Goal: Navigation & Orientation: Find specific page/section

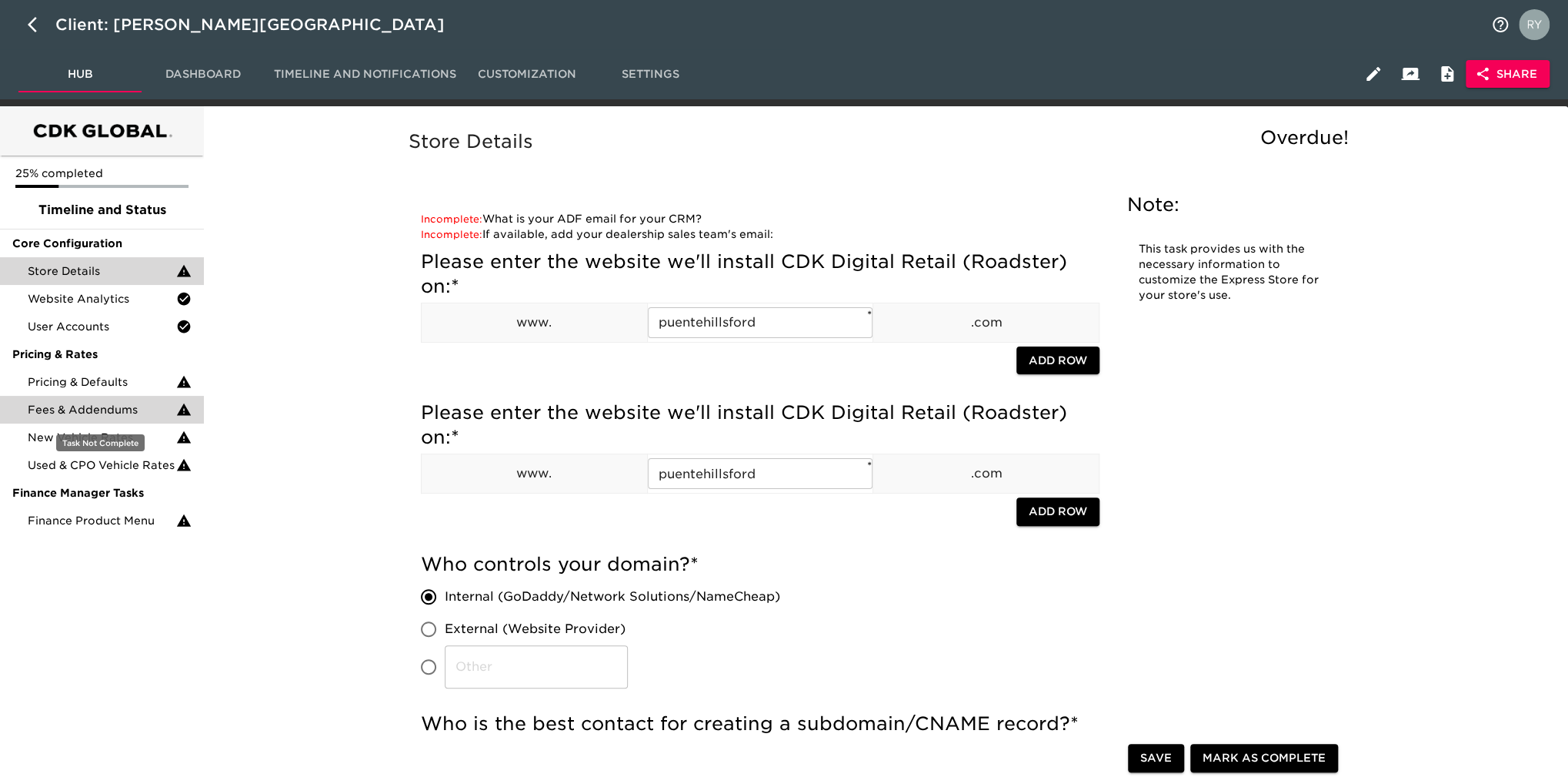
click at [117, 409] on span "Fees & Addendums" at bounding box center [102, 409] width 149 height 16
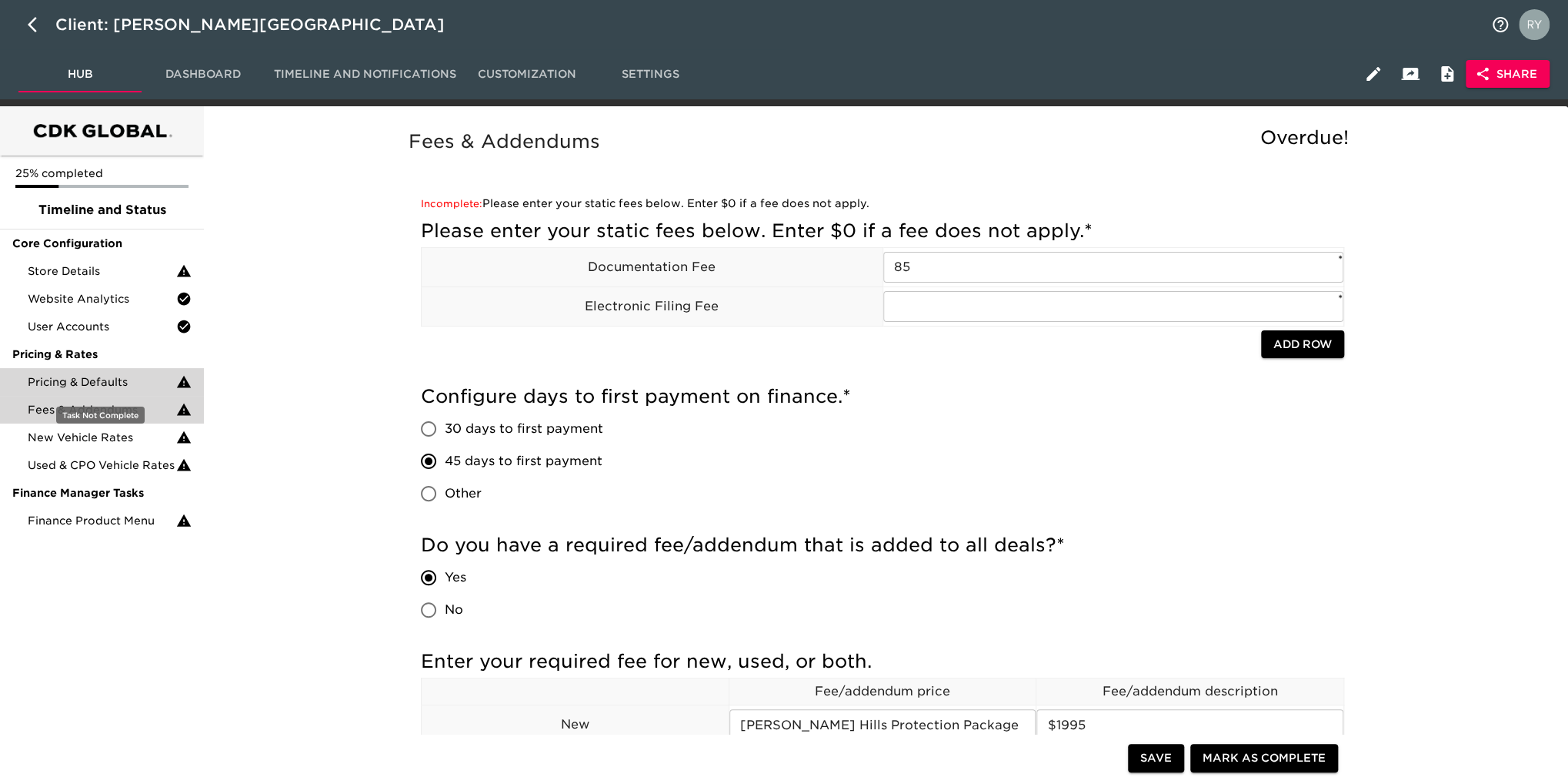
click at [69, 382] on span "Pricing & Defaults" at bounding box center [102, 382] width 149 height 16
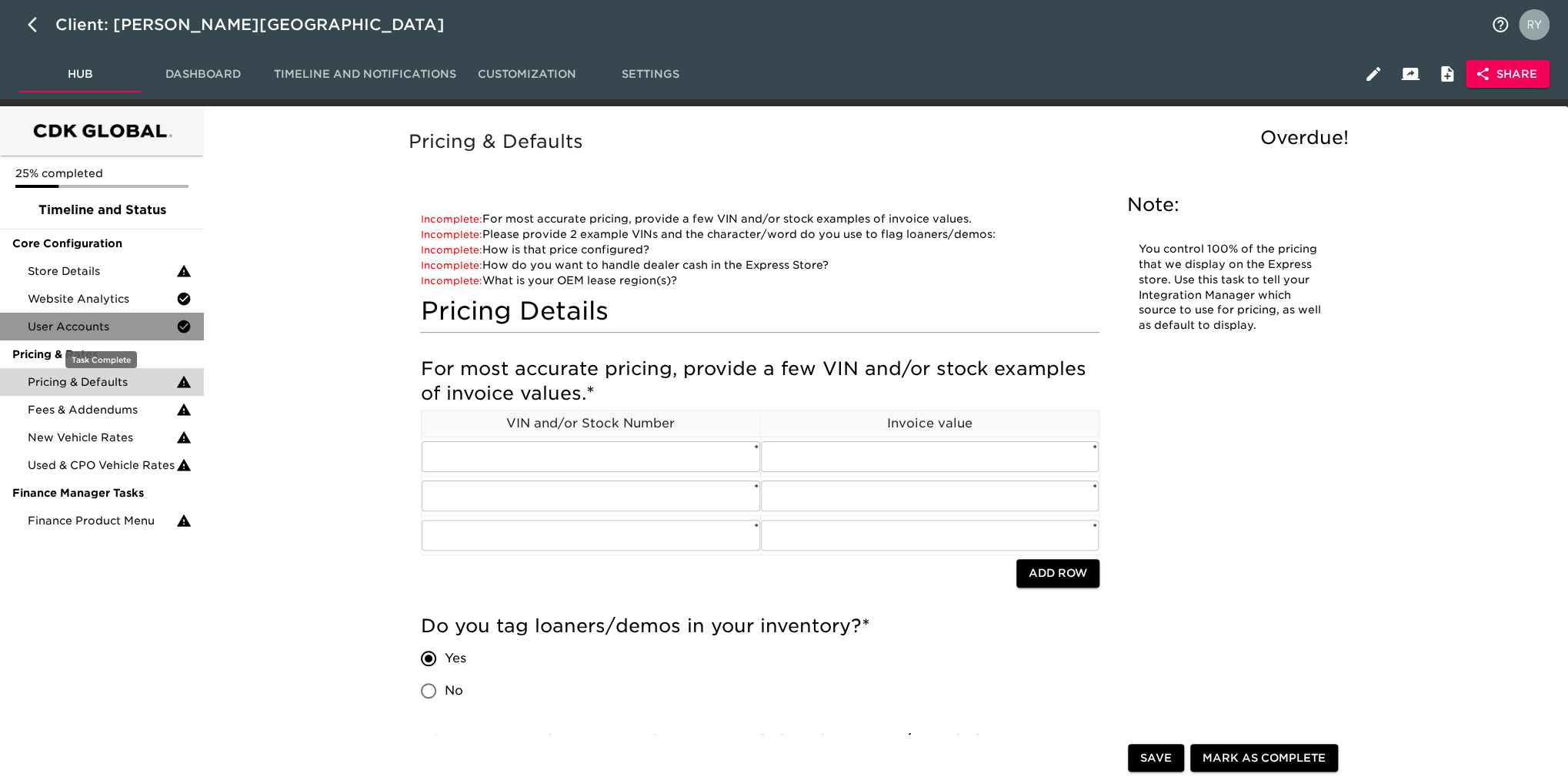
click at [94, 329] on span "User Accounts" at bounding box center [102, 326] width 149 height 16
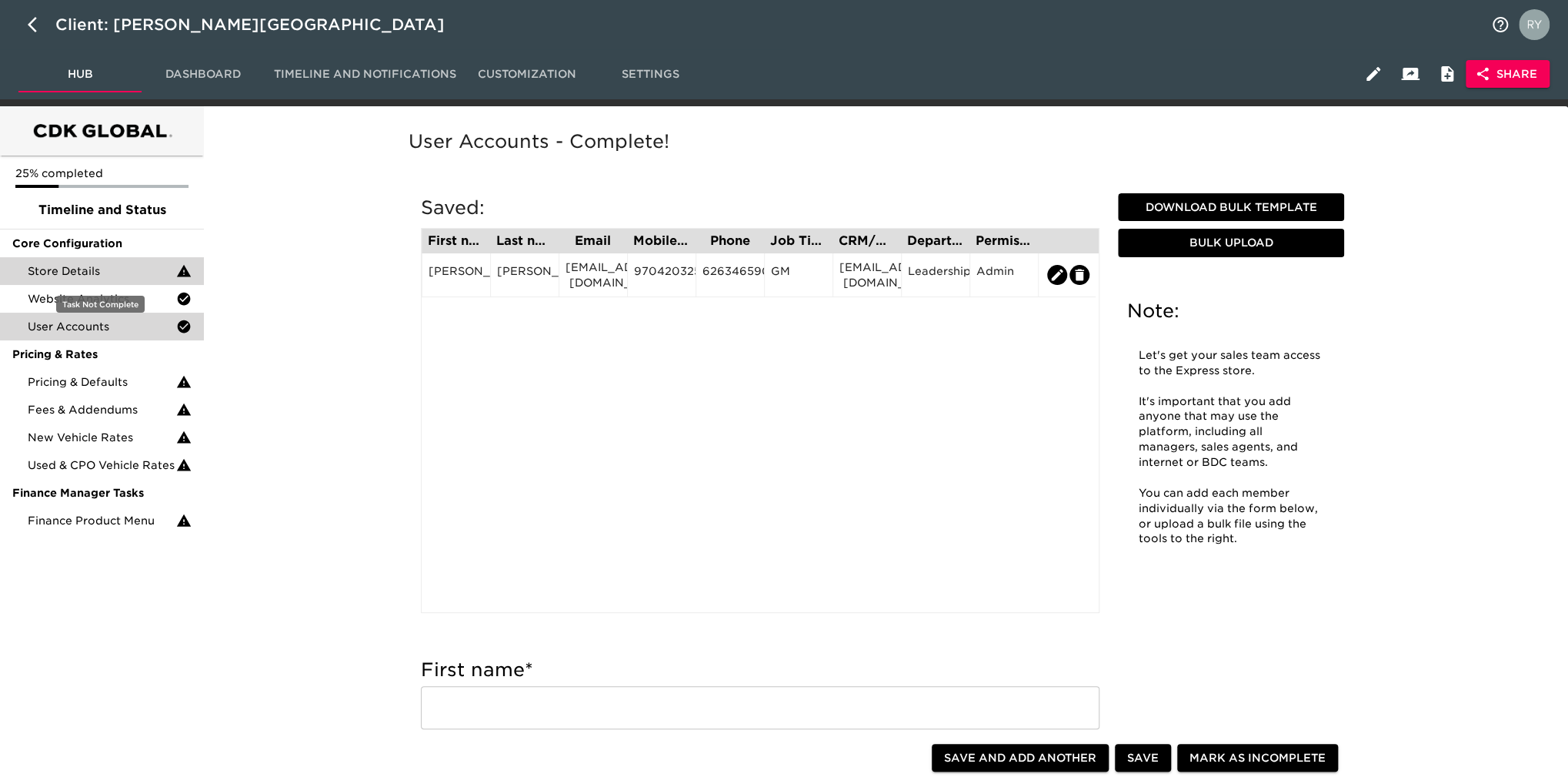
click at [75, 262] on div "Store Details" at bounding box center [102, 271] width 204 height 28
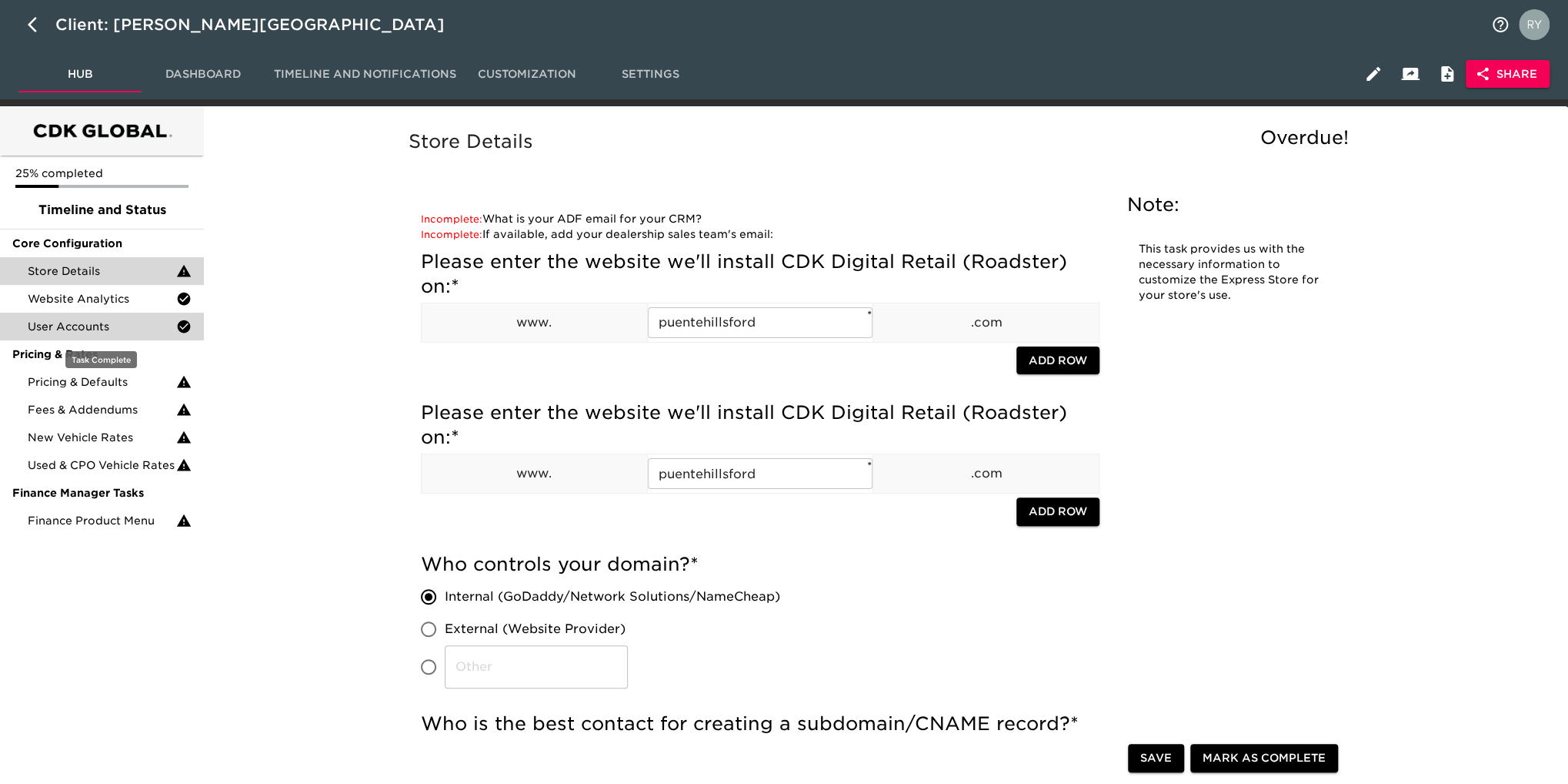
click at [86, 328] on span "User Accounts" at bounding box center [102, 326] width 149 height 16
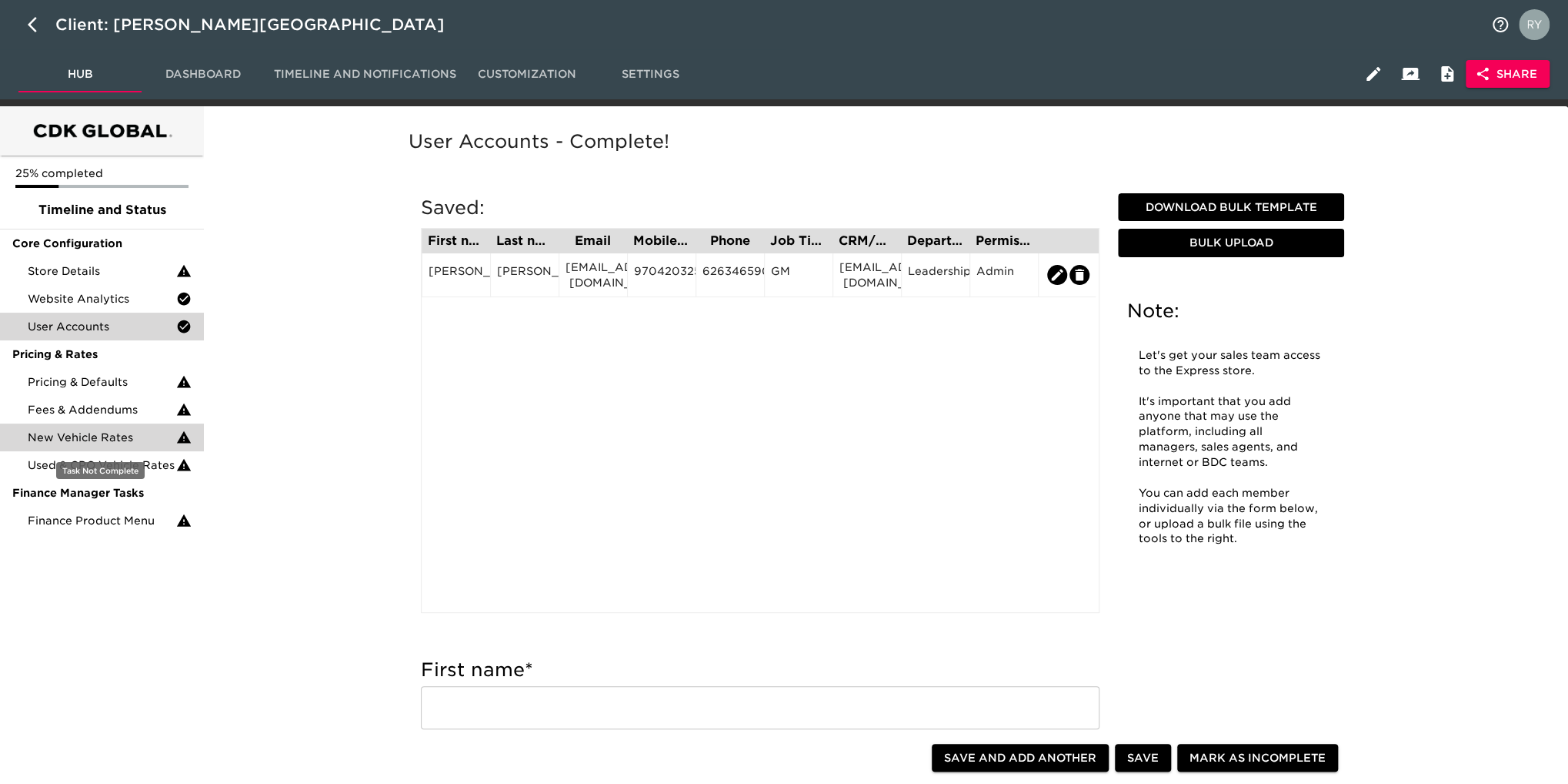
click at [81, 436] on span "New Vehicle Rates" at bounding box center [102, 437] width 149 height 16
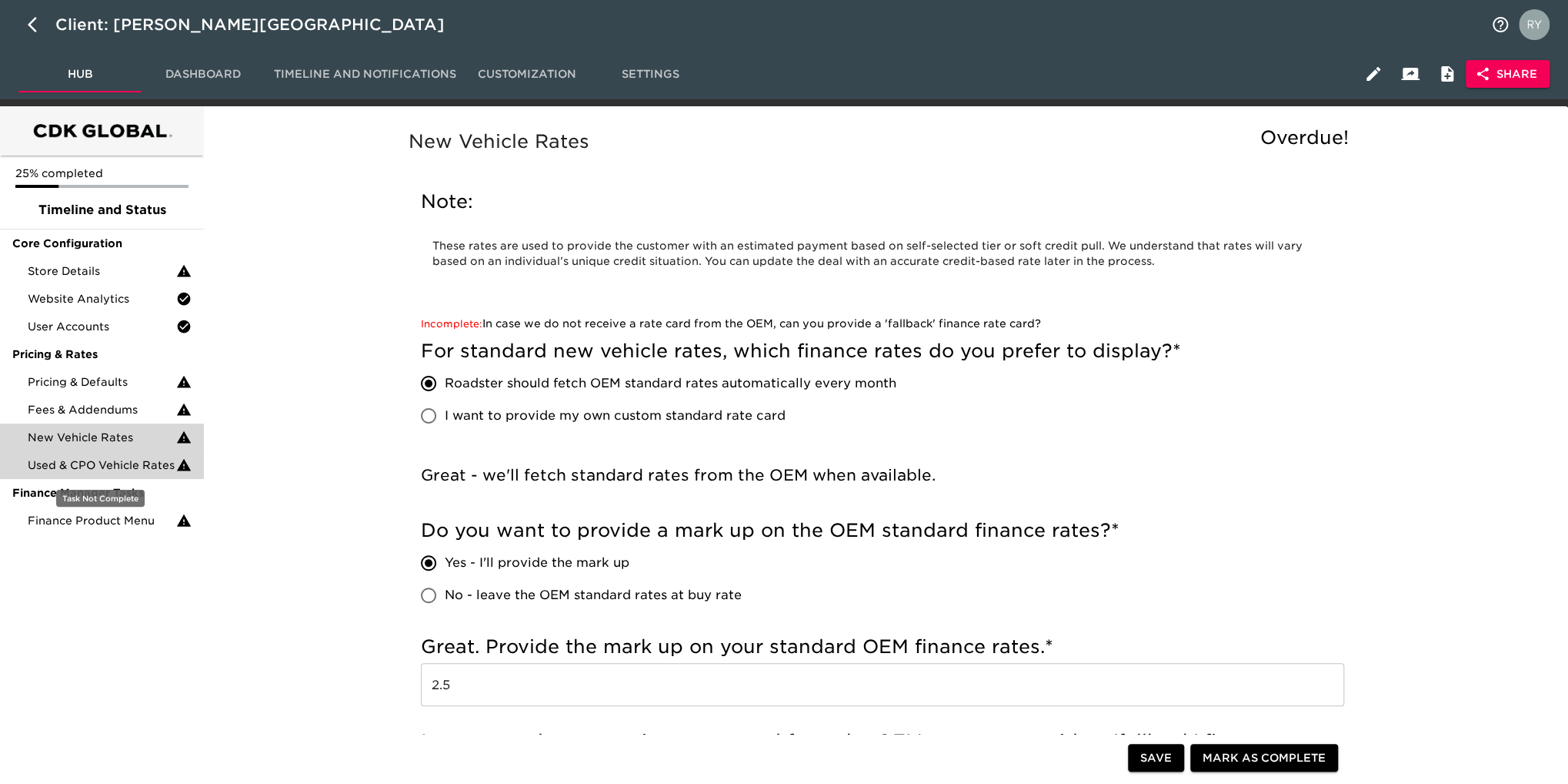
click at [114, 468] on span "Used & CPO Vehicle Rates" at bounding box center [102, 465] width 149 height 16
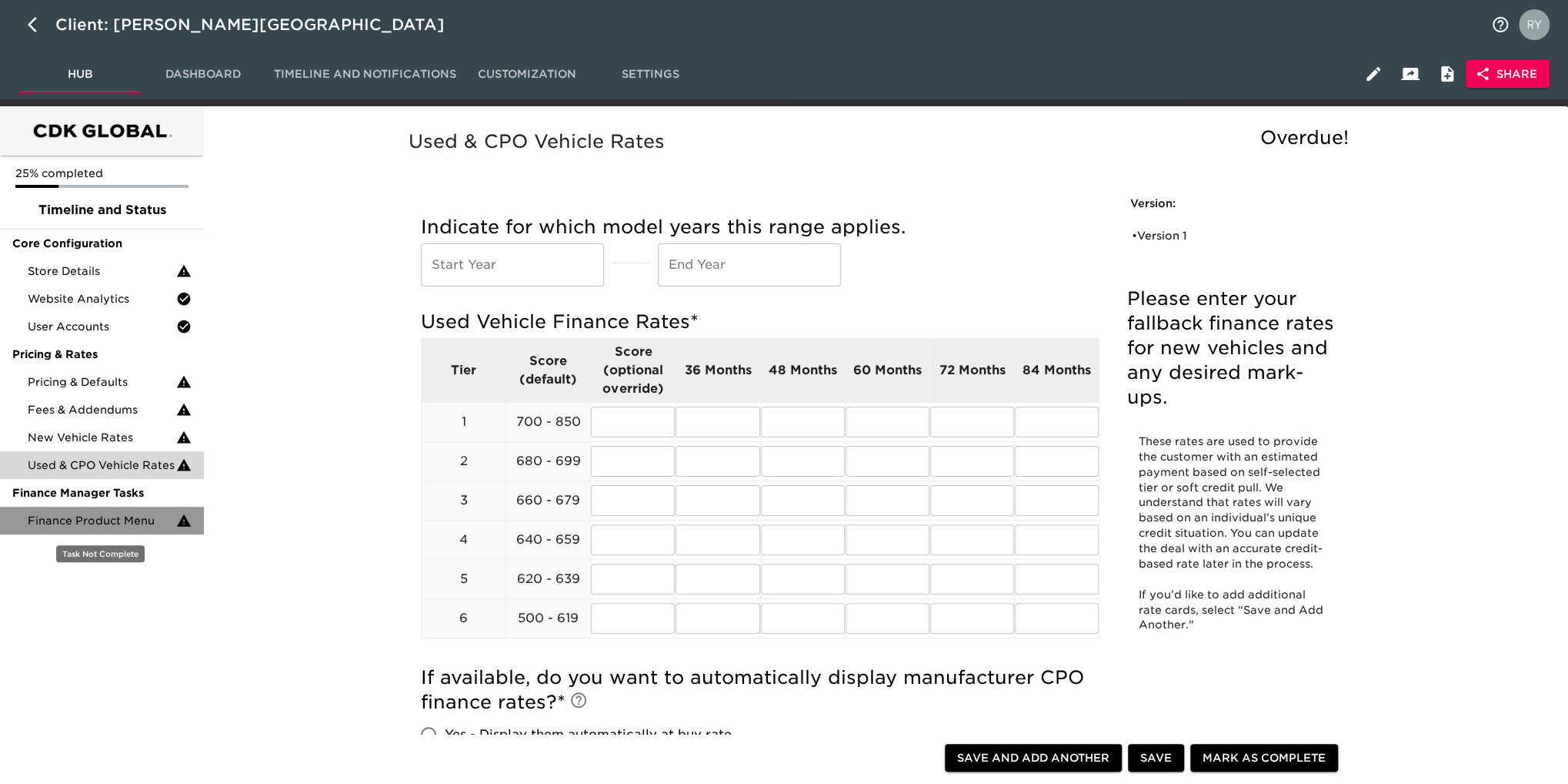
click at [86, 525] on span "Finance Product Menu" at bounding box center [102, 520] width 149 height 16
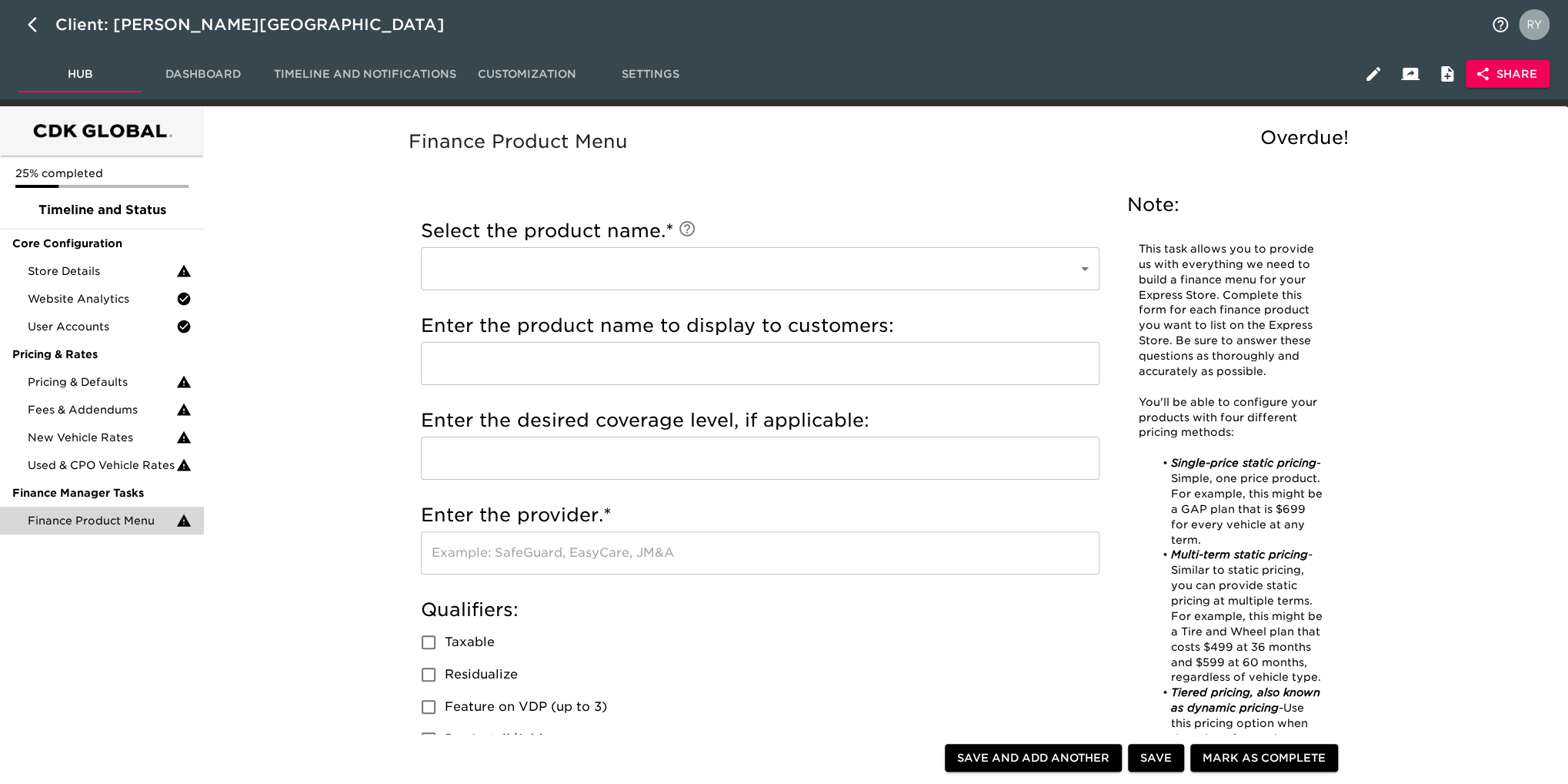
click at [1001, 266] on body "Client: [PERSON_NAME] Hills Ford Hub Dashboard Timeline and Notifications Custo…" at bounding box center [784, 788] width 1568 height 1575
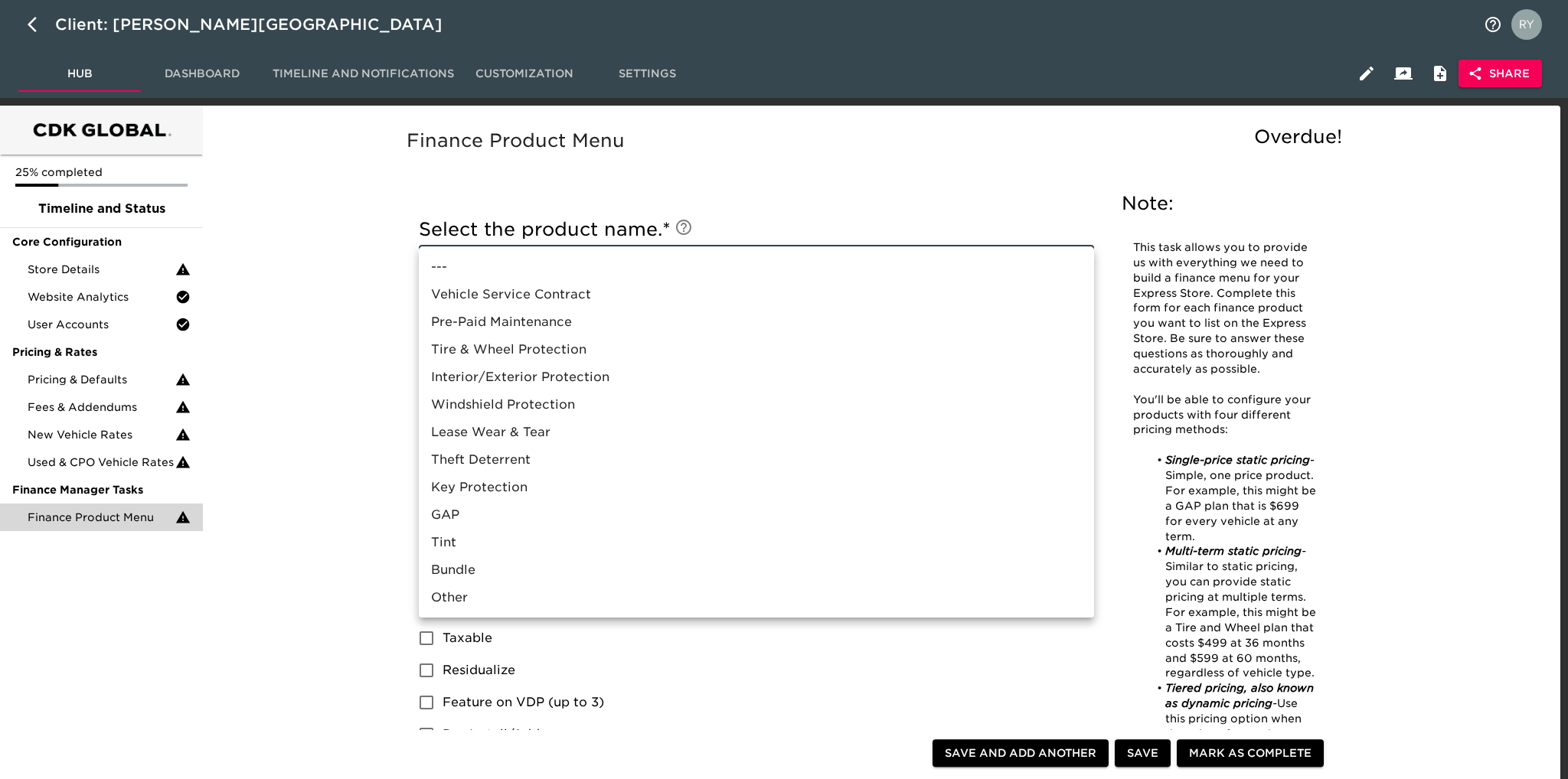
click at [321, 406] on div at bounding box center [784, 390] width 1568 height 779
click at [1074, 273] on body "Client: [PERSON_NAME] Hills Ford Hub Dashboard Timeline and Notifications Custo…" at bounding box center [784, 783] width 1568 height 1565
click at [319, 512] on div at bounding box center [784, 390] width 1568 height 779
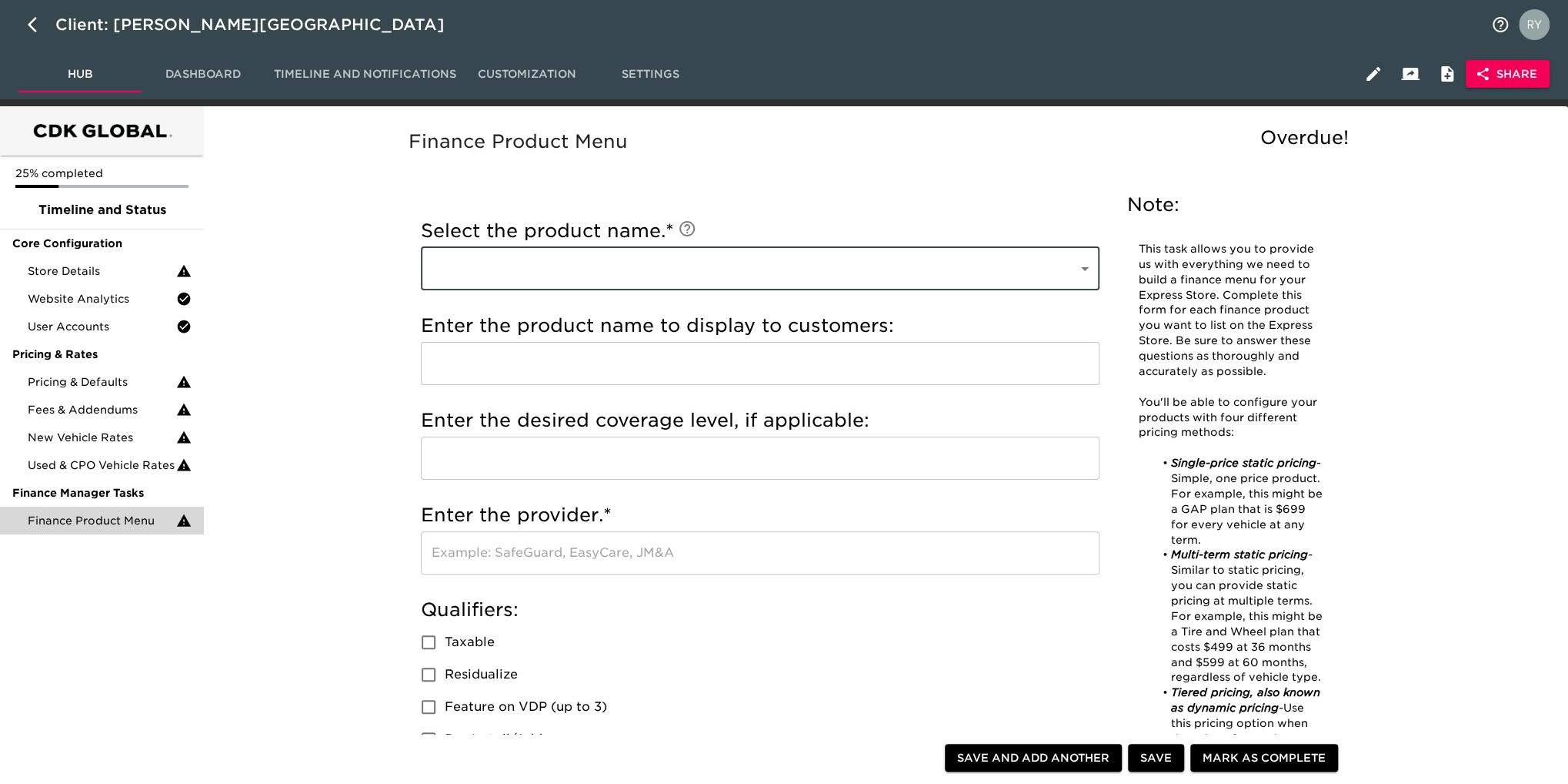
click at [1082, 278] on body "Client: [PERSON_NAME] Hills Ford Hub Dashboard Timeline and Notifications Custo…" at bounding box center [784, 788] width 1568 height 1575
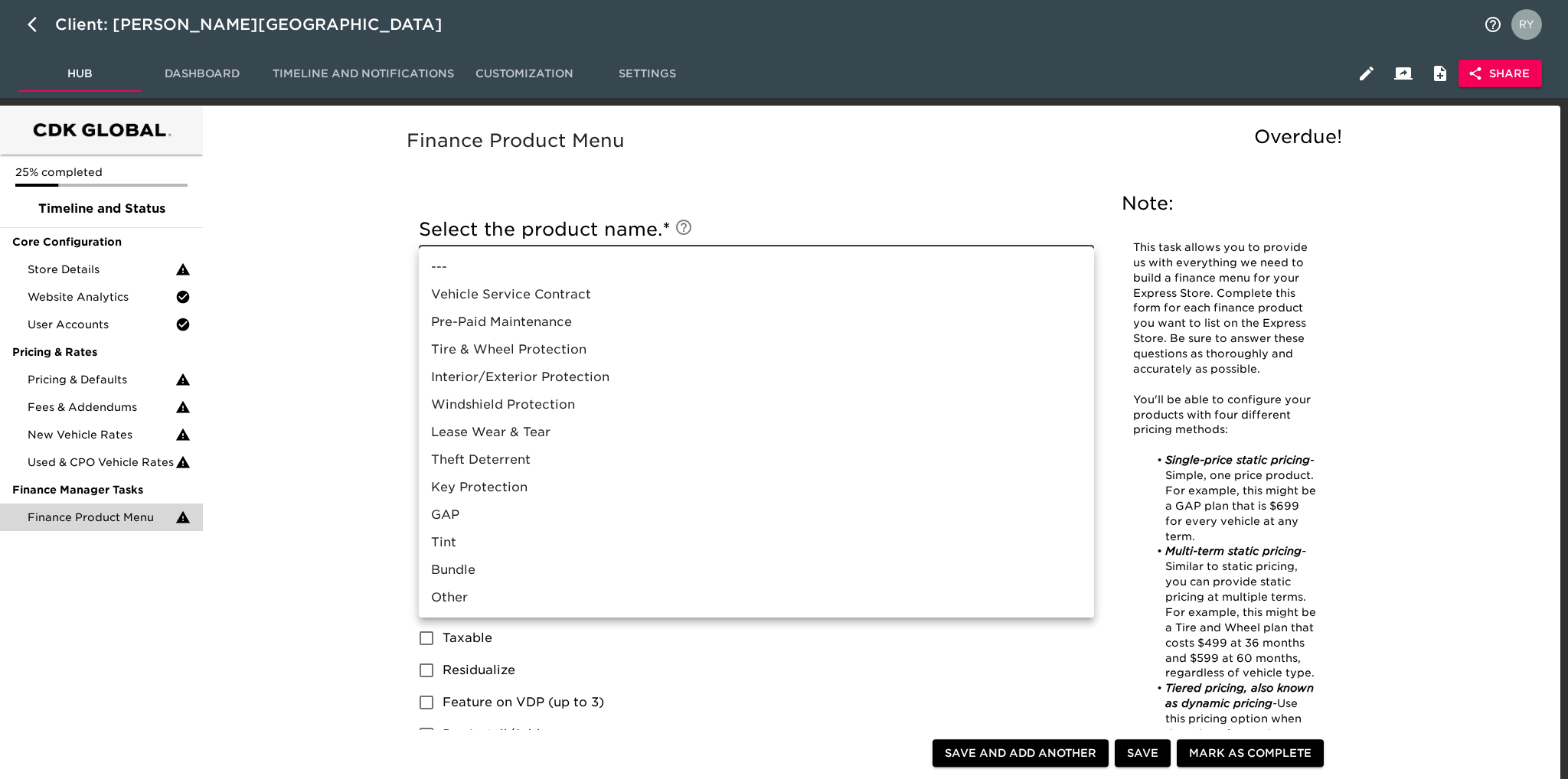
click at [311, 478] on div at bounding box center [784, 390] width 1568 height 779
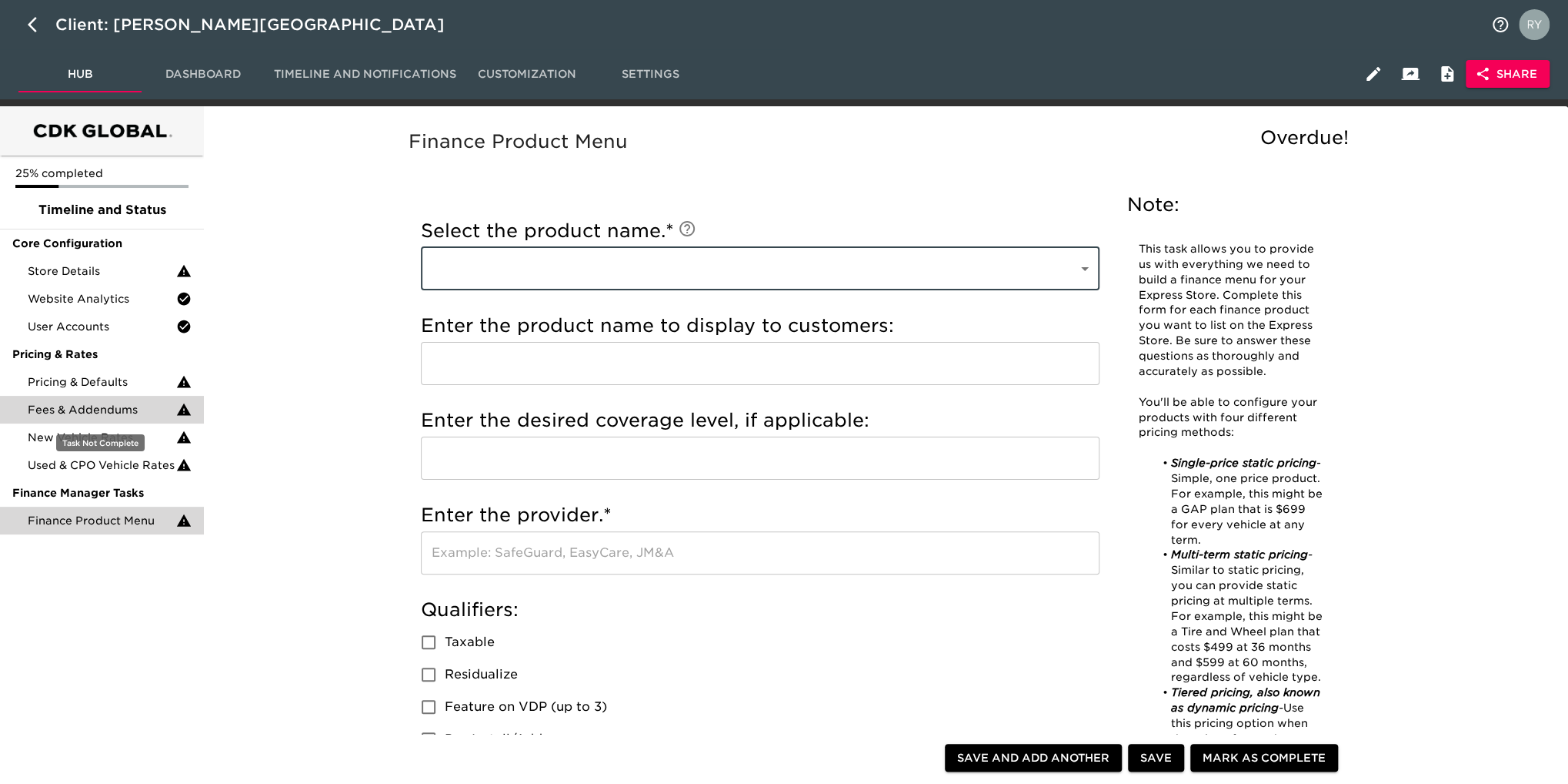
click at [84, 409] on span "Fees & Addendums" at bounding box center [102, 409] width 149 height 16
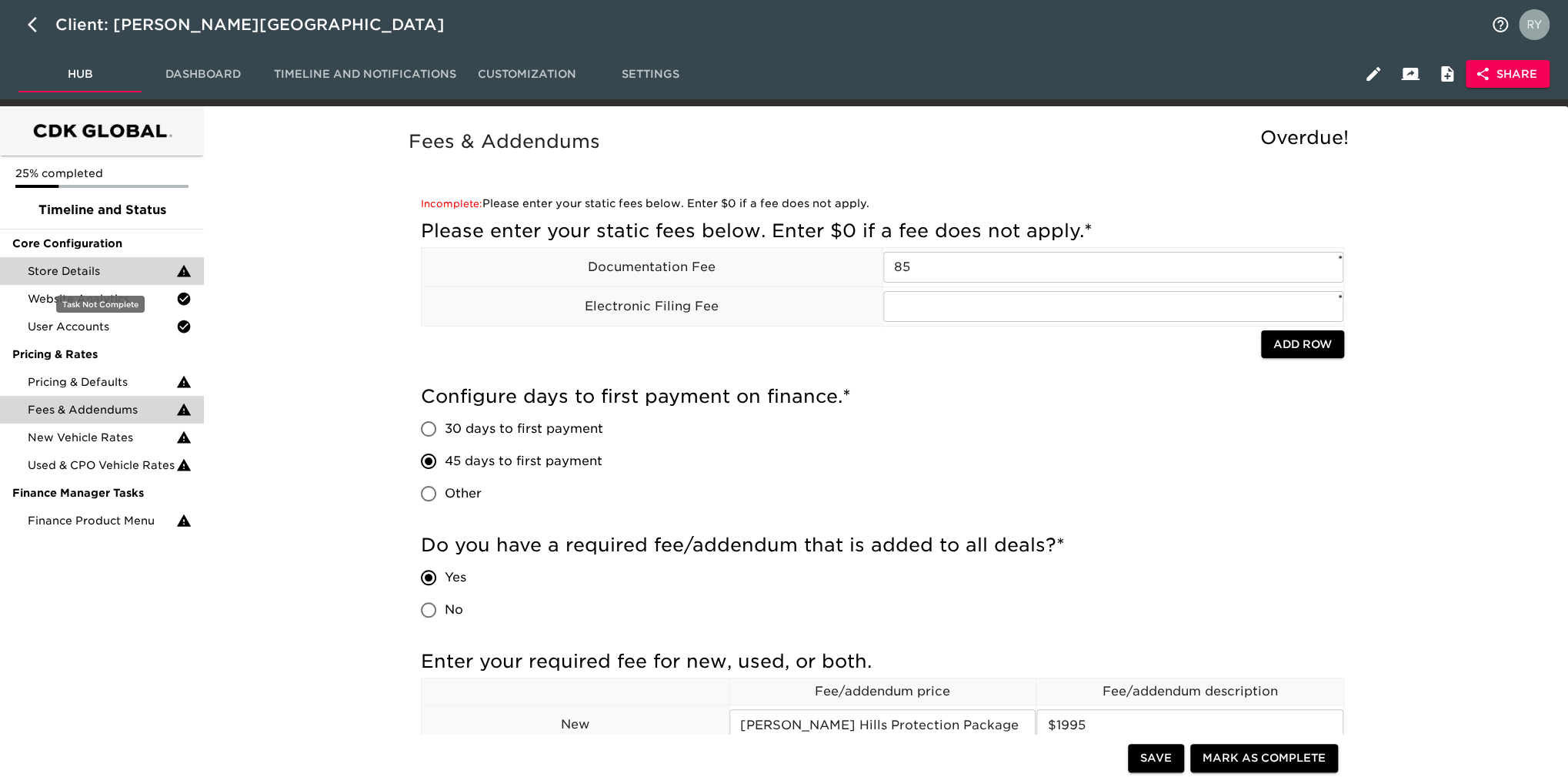
click at [83, 267] on span "Store Details" at bounding box center [102, 271] width 149 height 16
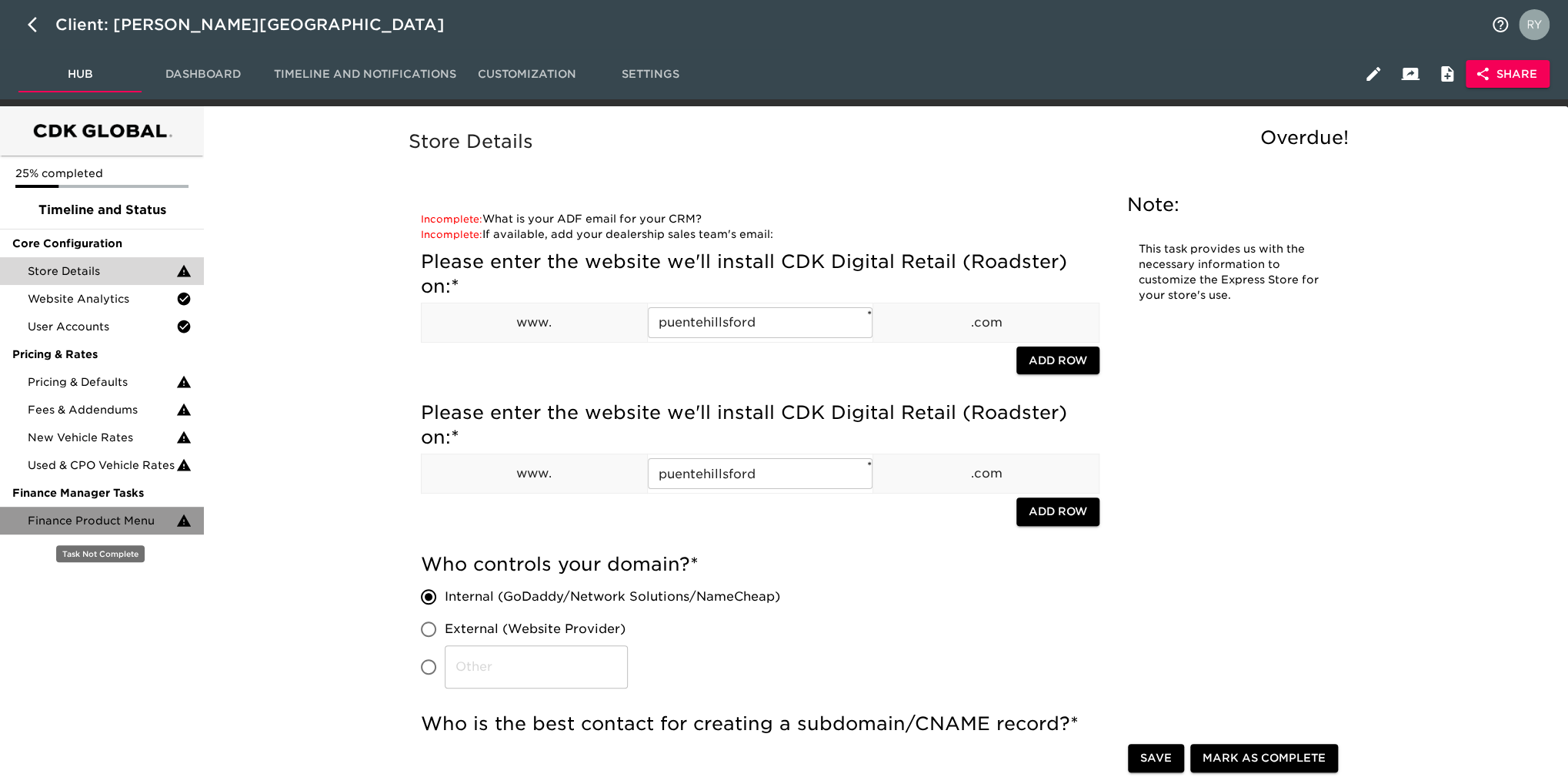
click at [137, 522] on span "Finance Product Menu" at bounding box center [102, 520] width 149 height 16
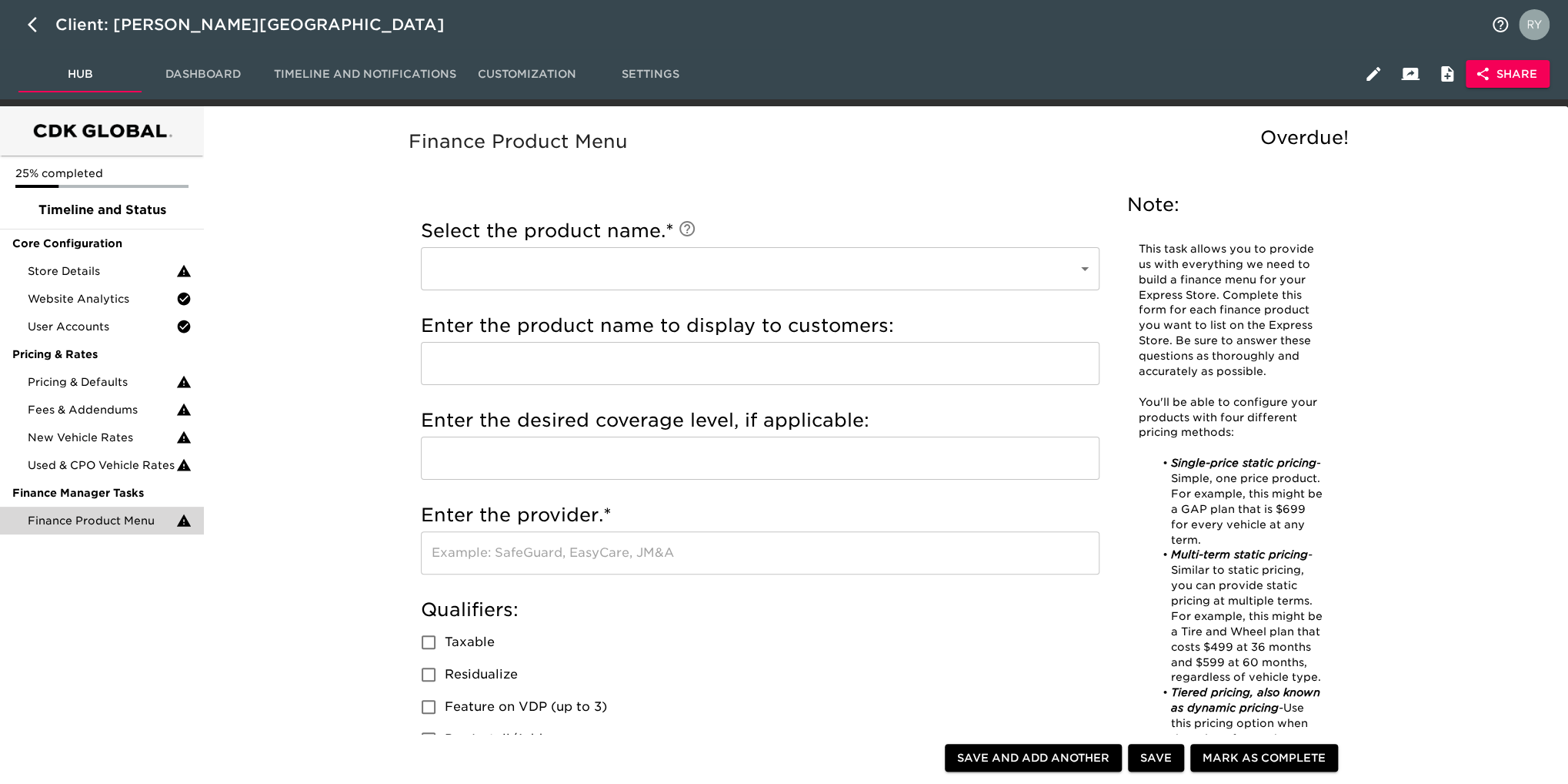
click at [1090, 266] on body "Client: [PERSON_NAME] Hills Ford Hub Dashboard Timeline and Notifications Custo…" at bounding box center [784, 788] width 1568 height 1575
